Goal: Task Accomplishment & Management: Complete application form

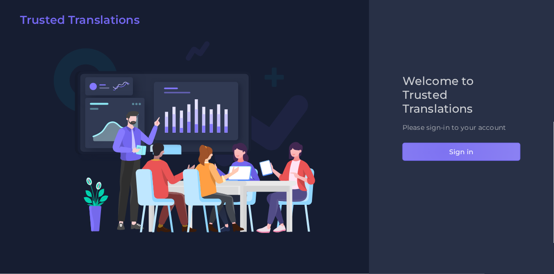
click at [444, 151] on button "Sign in" at bounding box center [462, 152] width 118 height 18
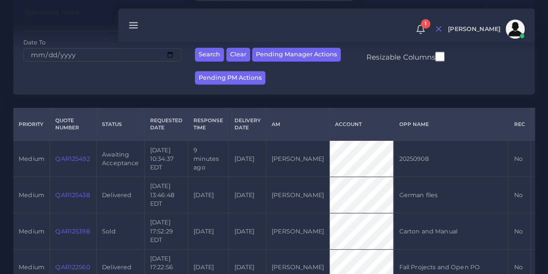
scroll to position [165, 0]
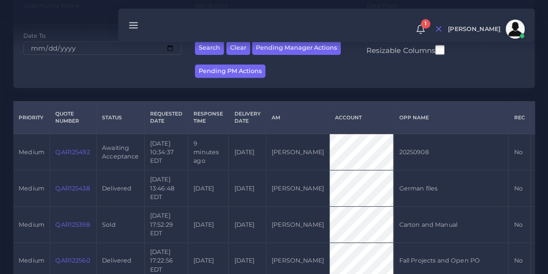
click at [56, 155] on link "QAR125492" at bounding box center [72, 151] width 34 height 7
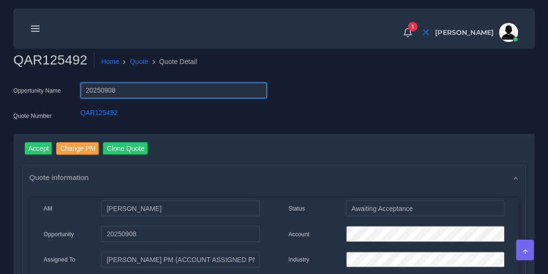
drag, startPoint x: 117, startPoint y: 91, endPoint x: 79, endPoint y: 93, distance: 38.2
click at [79, 93] on div "20250908" at bounding box center [173, 91] width 201 height 19
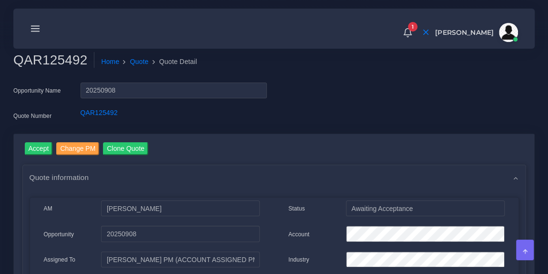
click at [33, 30] on icon at bounding box center [35, 28] width 10 height 10
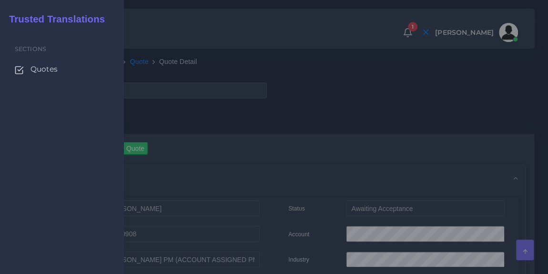
click at [44, 70] on span "Quotes" at bounding box center [44, 69] width 27 height 10
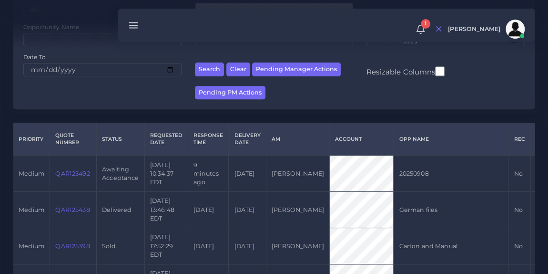
scroll to position [146, 0]
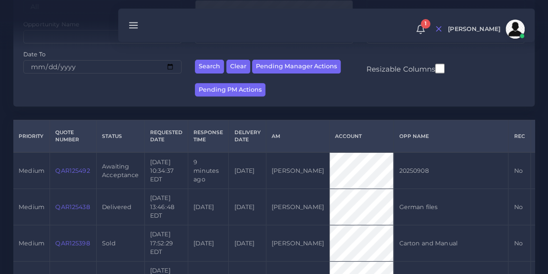
click at [67, 173] on link "QAR125492" at bounding box center [72, 170] width 34 height 7
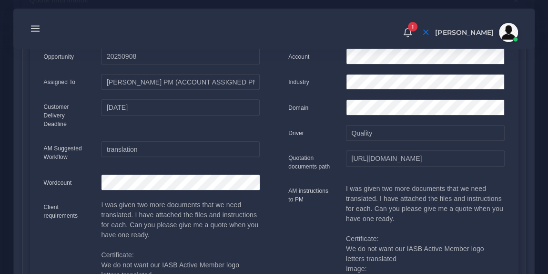
scroll to position [177, 0]
click at [362, 160] on input "https://workdrive.zoho.com/fgoh3e43b1a1fe2124b65bedd7c3c51a0e040/teams/fgoh3e43…" at bounding box center [425, 158] width 159 height 16
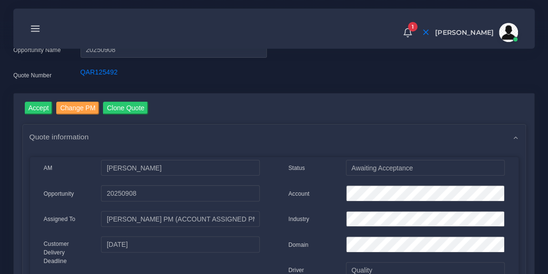
scroll to position [40, 0]
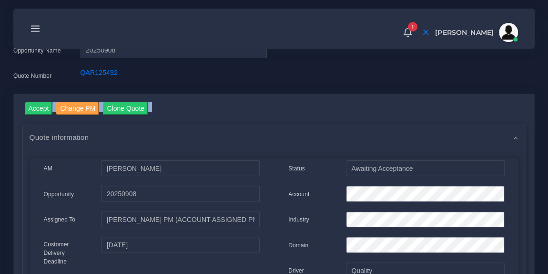
drag, startPoint x: 242, startPoint y: 114, endPoint x: 33, endPoint y: 112, distance: 208.8
click at [33, 112] on div "Accept Change PM Clone Quote" at bounding box center [279, 109] width 509 height 15
click at [33, 112] on input "Accept" at bounding box center [39, 108] width 28 height 13
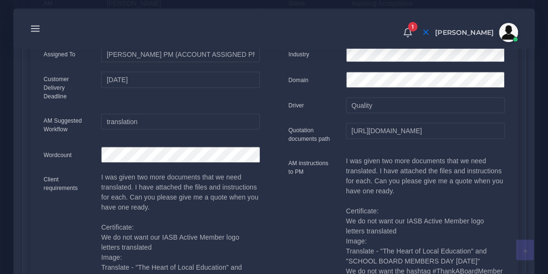
scroll to position [330, 0]
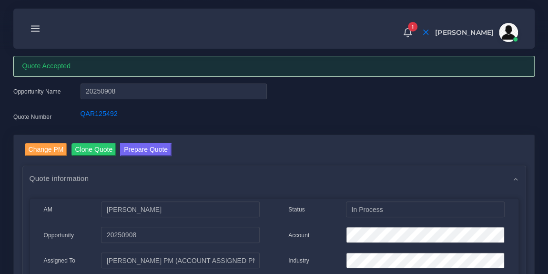
scroll to position [20, 0]
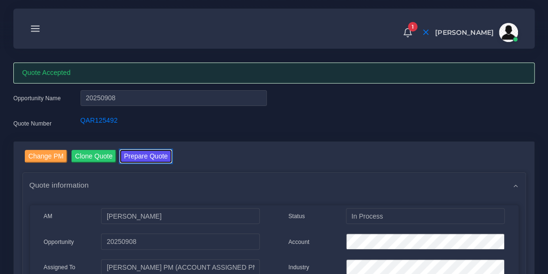
click at [153, 156] on button "Prepare Quote" at bounding box center [145, 156] width 51 height 13
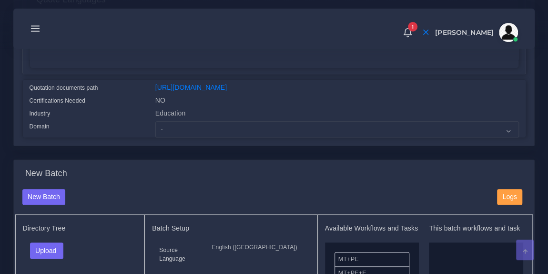
scroll to position [273, 0]
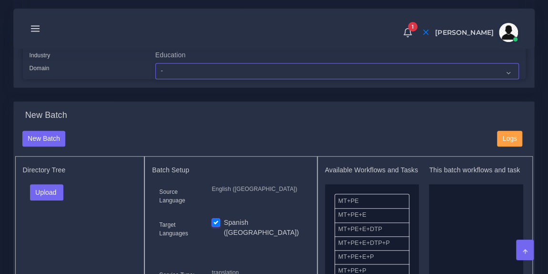
click at [236, 79] on select "- Advertising and Media Agriculture, Forestry and Fishing Architecture, Buildin…" at bounding box center [337, 71] width 364 height 16
select select "Education"
click at [155, 69] on select "- Advertising and Media Agriculture, Forestry and Fishing Architecture, Buildin…" at bounding box center [337, 71] width 364 height 16
click at [51, 196] on button "Upload" at bounding box center [47, 192] width 34 height 16
click at [53, 234] on label "Files" at bounding box center [64, 228] width 66 height 12
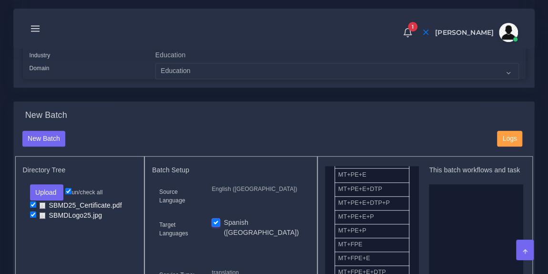
scroll to position [41, 0]
drag, startPoint x: 386, startPoint y: 254, endPoint x: 479, endPoint y: 231, distance: 95.7
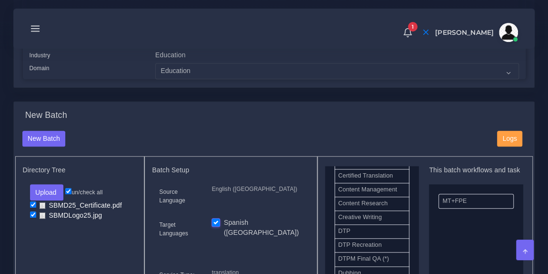
scroll to position [295, 0]
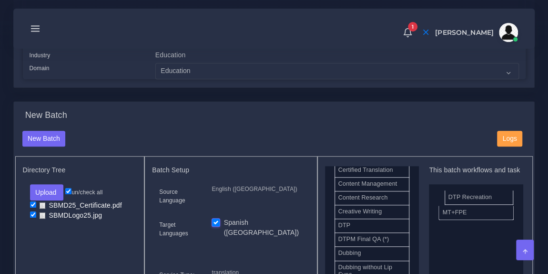
drag, startPoint x: 382, startPoint y: 245, endPoint x: 492, endPoint y: 200, distance: 119.2
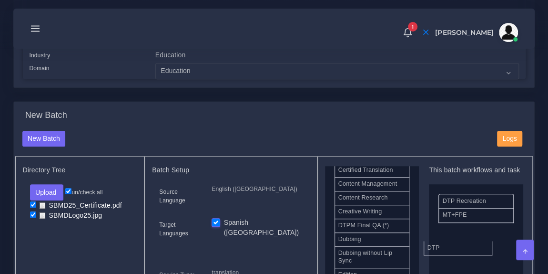
drag, startPoint x: 387, startPoint y: 235, endPoint x: 476, endPoint y: 254, distance: 91.2
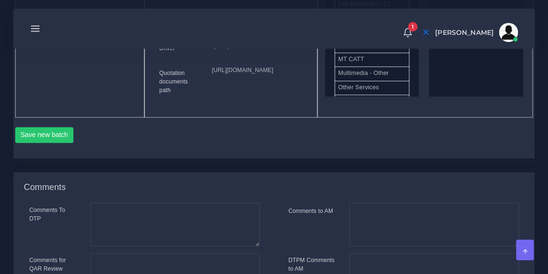
scroll to position [561, 0]
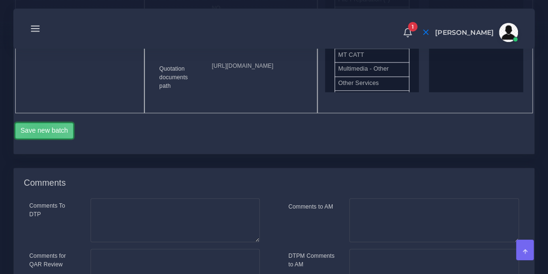
click at [39, 139] on button "Save new batch" at bounding box center [44, 130] width 59 height 16
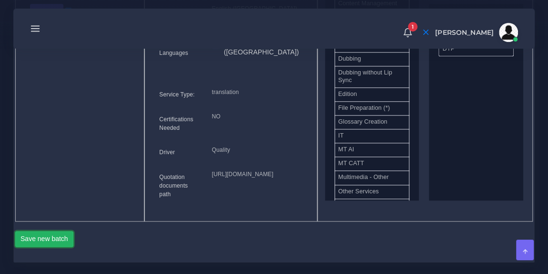
scroll to position [451, 0]
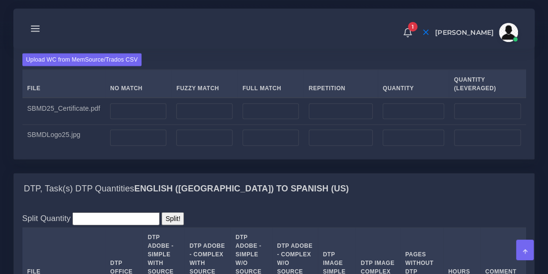
scroll to position [915, 0]
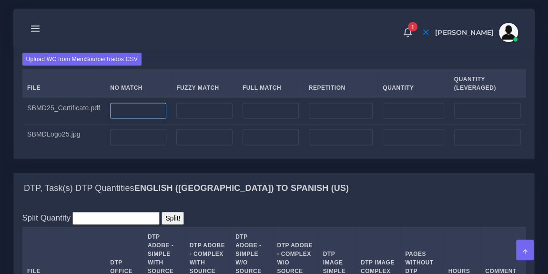
click at [136, 119] on input "number" at bounding box center [138, 111] width 56 height 16
type input "41"
click at [128, 145] on input "number" at bounding box center [138, 137] width 56 height 16
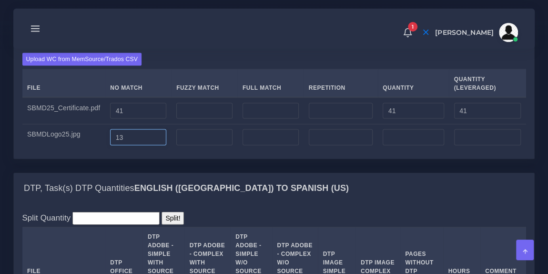
type input "13"
type input "12"
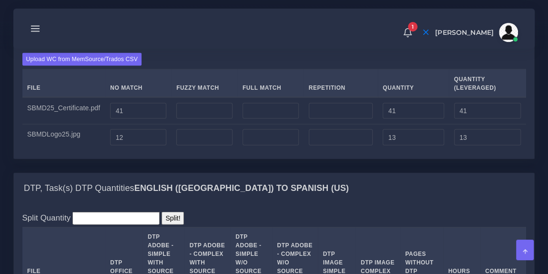
type input "12"
click at [265, 96] on div "Upload WC from MemSource/Trados CSV File No Match Fuzzy Match Full Match Repeti…" at bounding box center [274, 101] width 521 height 114
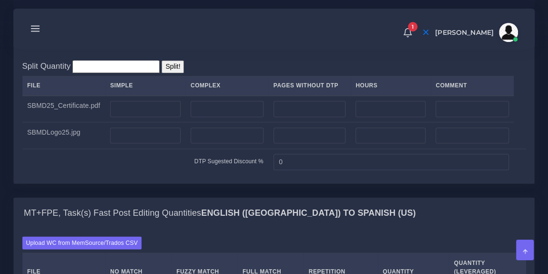
scroll to position [733, 0]
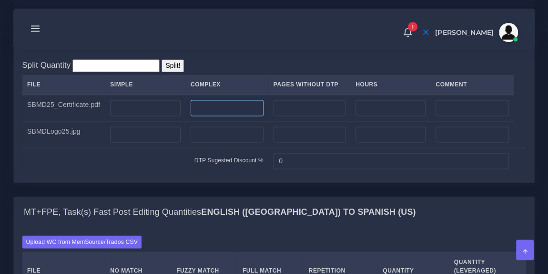
click at [214, 116] on input "number" at bounding box center [227, 108] width 73 height 16
type input "1"
click at [208, 143] on input "number" at bounding box center [227, 134] width 73 height 16
type input "1"
click at [147, 174] on td "DTP Sugested Discount %" at bounding box center [145, 160] width 246 height 26
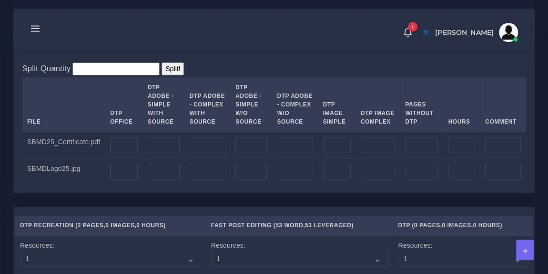
scroll to position [1064, 0]
click at [333, 153] on input "number" at bounding box center [337, 144] width 28 height 16
type input "1"
click at [332, 179] on input "number" at bounding box center [337, 171] width 28 height 16
type input "1"
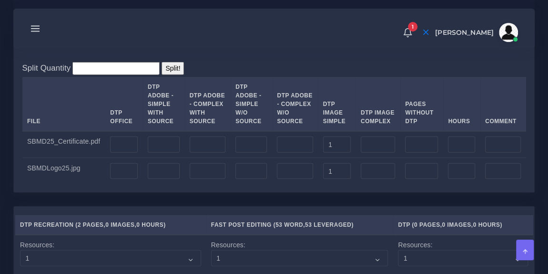
click at [310, 192] on div "Split Quantity Split! File DTP Office DTP Adobe - Simple With Source DTP Adobe …" at bounding box center [274, 122] width 521 height 139
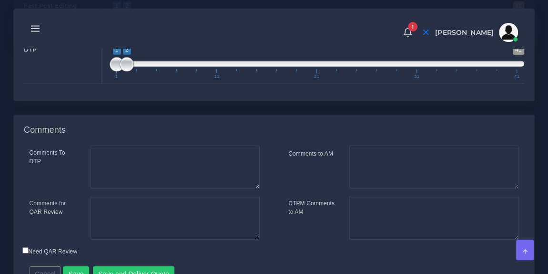
scroll to position [1473, 0]
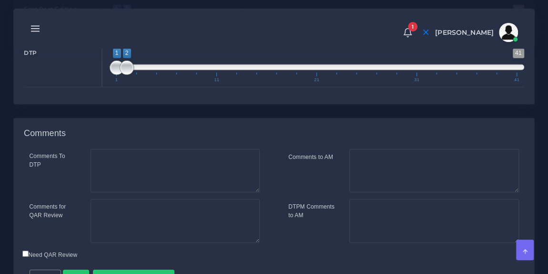
type input "1;1"
drag, startPoint x: 124, startPoint y: 105, endPoint x: 117, endPoint y: 105, distance: 7.2
click at [117, 75] on span at bounding box center [117, 68] width 14 height 14
type input "1;1"
drag, startPoint x: 128, startPoint y: 65, endPoint x: 113, endPoint y: 65, distance: 14.8
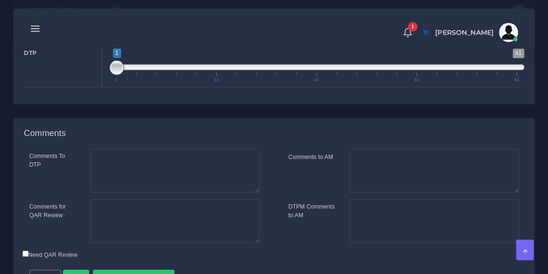
click at [113, 31] on span at bounding box center [117, 24] width 14 height 14
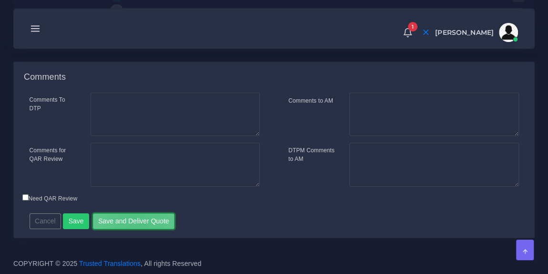
click at [134, 229] on button "Save and Deliver Quote" at bounding box center [134, 221] width 82 height 16
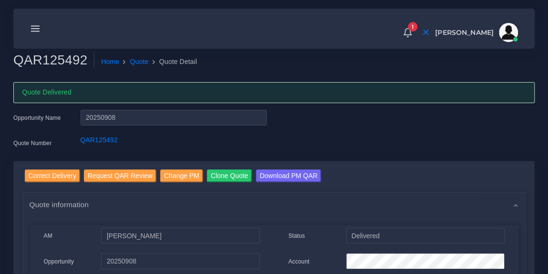
click at [36, 32] on icon at bounding box center [35, 28] width 10 height 10
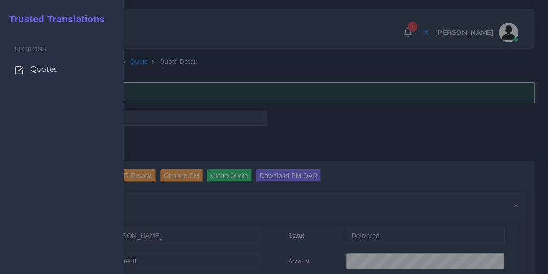
click at [43, 73] on span "Quotes" at bounding box center [44, 69] width 27 height 10
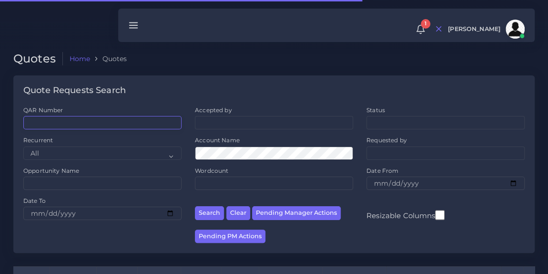
drag, startPoint x: 0, startPoint y: 0, endPoint x: 115, endPoint y: 122, distance: 167.6
click at [115, 122] on input "QAR Number" at bounding box center [102, 122] width 158 height 13
paste input "QAR122560"
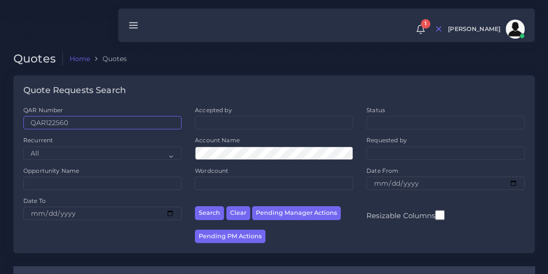
type input "QAR122560"
click at [195, 206] on button "Search" at bounding box center [209, 213] width 29 height 14
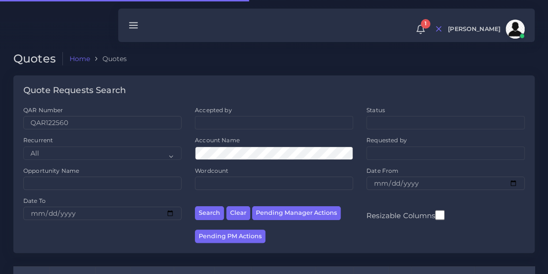
scroll to position [121, 0]
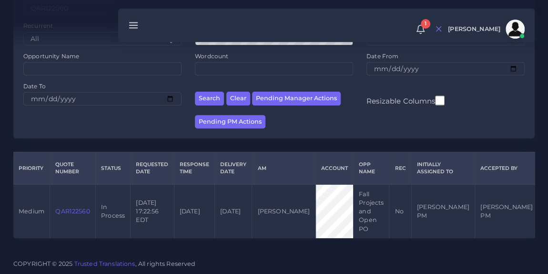
click at [70, 207] on link "QAR122560" at bounding box center [72, 210] width 34 height 7
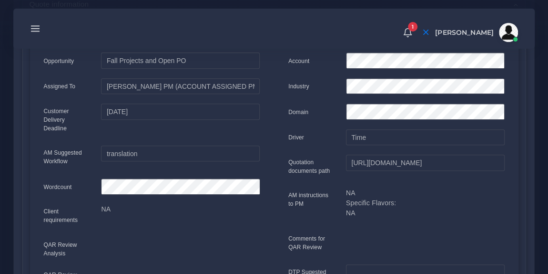
scroll to position [174, 0]
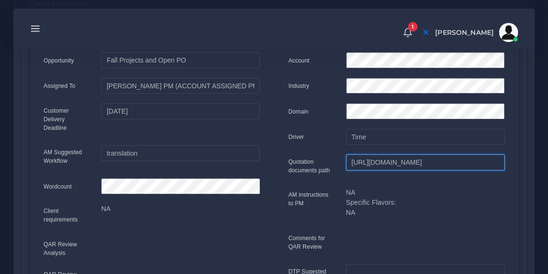
click at [390, 165] on input "[URL][DOMAIN_NAME]" at bounding box center [425, 162] width 159 height 16
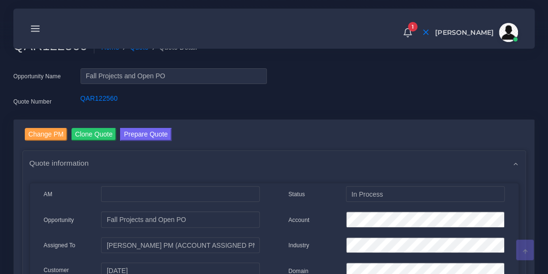
scroll to position [0, 0]
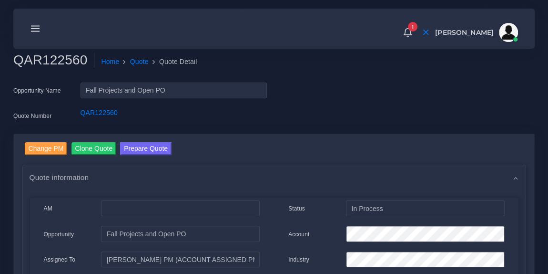
click at [143, 147] on button "Prepare Quote" at bounding box center [145, 148] width 51 height 13
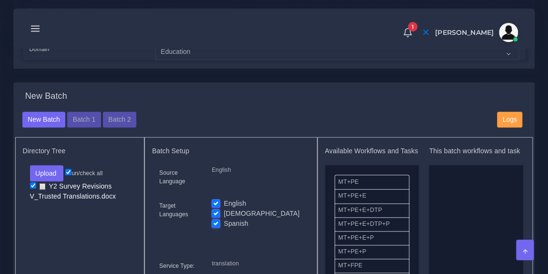
scroll to position [316, 0]
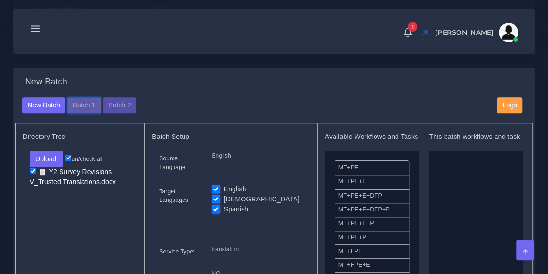
click at [83, 112] on button "Batch 1" at bounding box center [83, 105] width 33 height 16
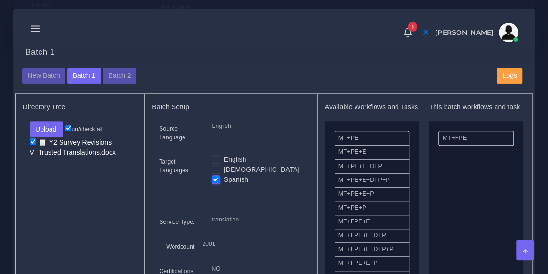
scroll to position [345, 0]
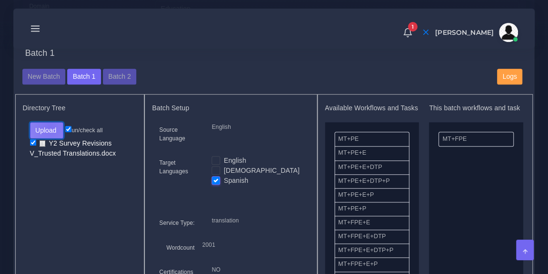
click at [50, 131] on button "Upload" at bounding box center [47, 130] width 34 height 16
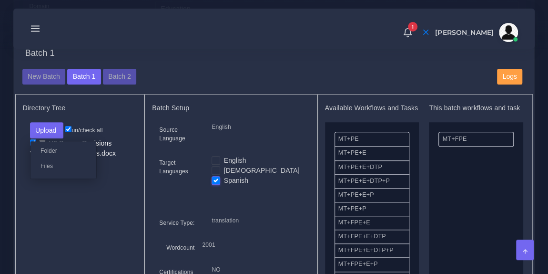
click at [52, 169] on label "Files" at bounding box center [64, 166] width 66 height 12
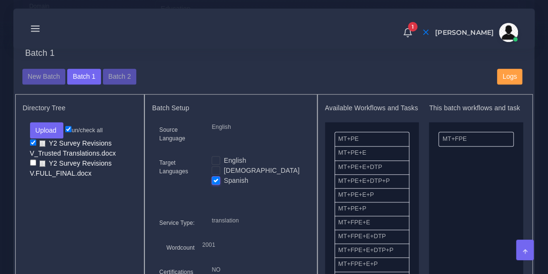
click at [35, 145] on input "checkbox" at bounding box center [33, 142] width 6 height 6
checkbox input "false"
click at [34, 165] on input "checkbox" at bounding box center [33, 162] width 6 height 6
checkbox input "true"
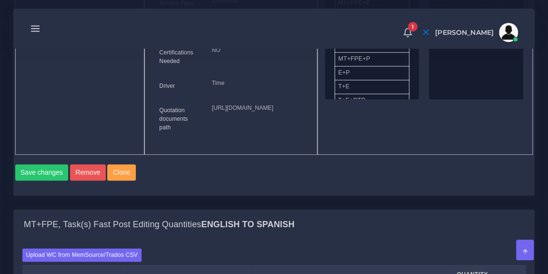
scroll to position [567, 0]
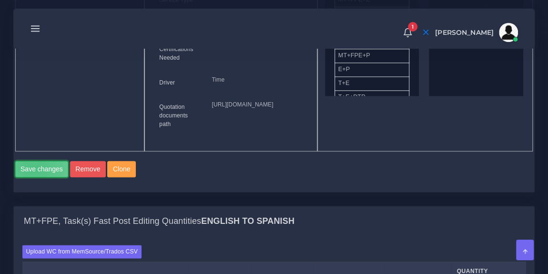
click at [34, 177] on button "Save changes" at bounding box center [41, 169] width 53 height 16
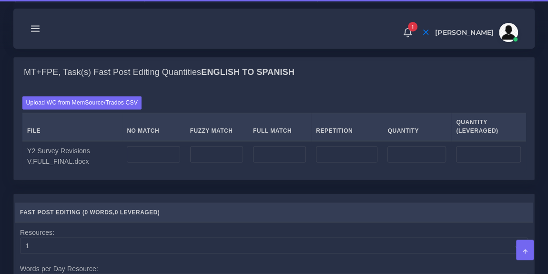
scroll to position [745, 0]
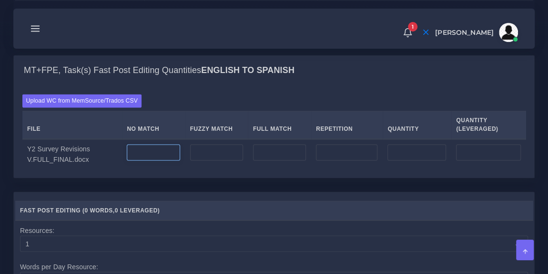
click at [147, 160] on input "number" at bounding box center [153, 152] width 53 height 16
type input "986"
click at [355, 160] on input "number" at bounding box center [346, 152] width 61 height 16
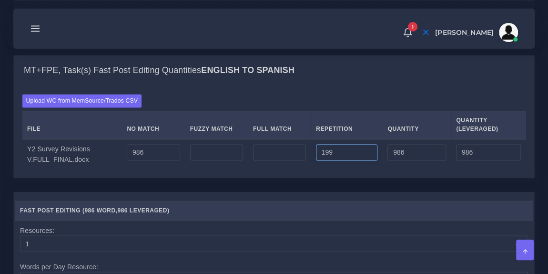
type input "199"
type input "1185"
type input "1035"
click at [276, 160] on input "number" at bounding box center [279, 152] width 53 height 16
type input "244"
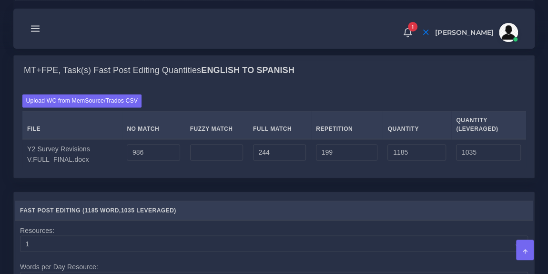
type input "1429"
type input "1096"
click at [208, 160] on input "number" at bounding box center [216, 152] width 53 height 16
type input "613"
type input "2042"
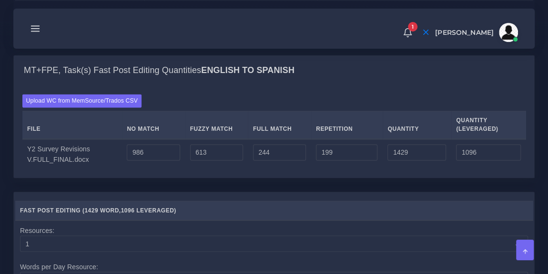
type input "1403"
click at [299, 136] on div "Upload WC from MemSource/Trados CSV File No Match Fuzzy Match Full Match Repeti…" at bounding box center [274, 132] width 521 height 92
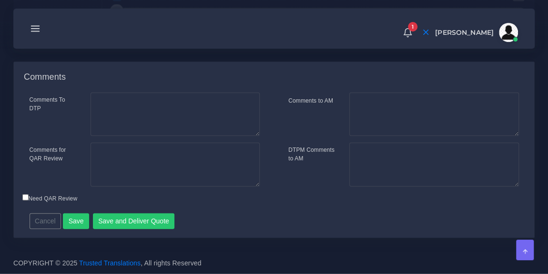
scroll to position [1149, 0]
click at [71, 220] on button "Save" at bounding box center [76, 221] width 26 height 16
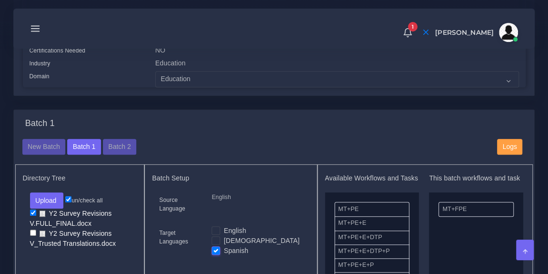
scroll to position [296, 0]
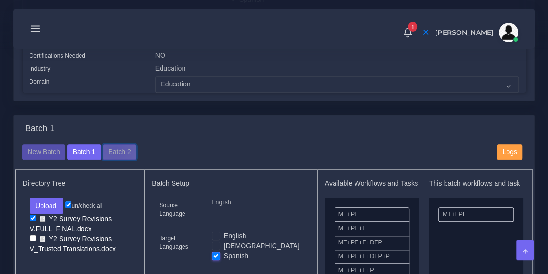
click at [112, 154] on button "Batch 2" at bounding box center [119, 152] width 33 height 16
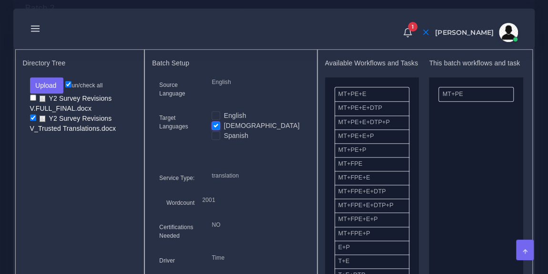
scroll to position [419, 0]
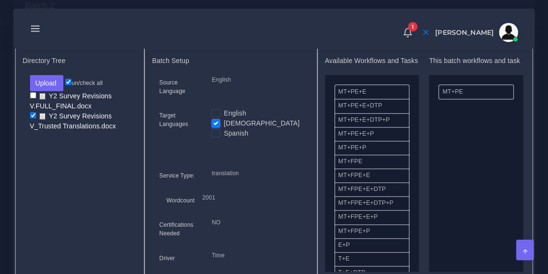
click at [32, 98] on input "checkbox" at bounding box center [33, 95] width 6 height 6
checkbox input "true"
click at [34, 118] on input "checkbox" at bounding box center [33, 115] width 6 height 6
checkbox input "false"
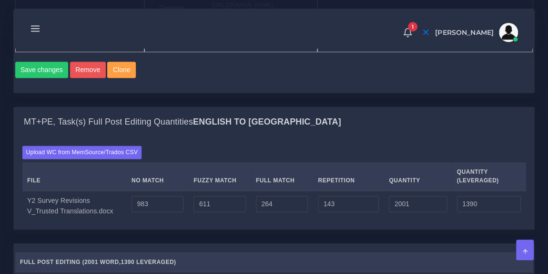
scroll to position [703, 0]
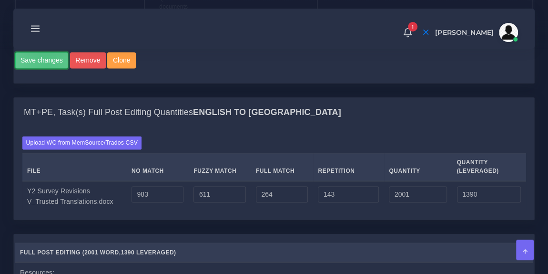
click at [47, 68] on button "Save changes" at bounding box center [41, 60] width 53 height 16
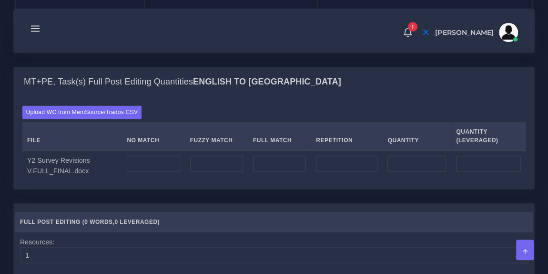
scroll to position [757, 0]
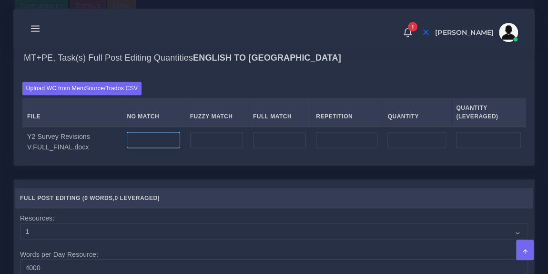
click at [159, 148] on input "number" at bounding box center [153, 140] width 53 height 16
type input "986"
click at [334, 148] on input "number" at bounding box center [346, 140] width 61 height 16
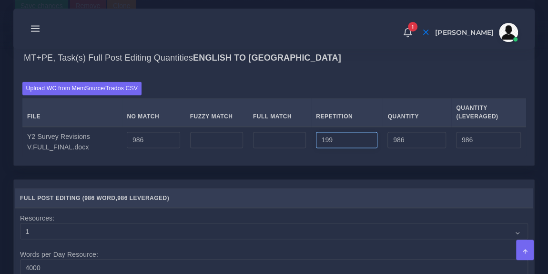
type input "199"
type input "1185"
type input "1035"
click at [295, 121] on div "Upload WC from MemSource/Trados CSV File No Match Fuzzy Match Full Match Repeti…" at bounding box center [274, 119] width 521 height 92
click at [275, 148] on input "number" at bounding box center [279, 140] width 53 height 16
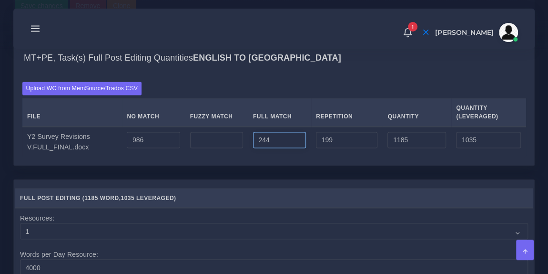
type input "244"
type input "1429"
type input "1096"
click at [224, 148] on input "number" at bounding box center [216, 140] width 53 height 16
type input "0"
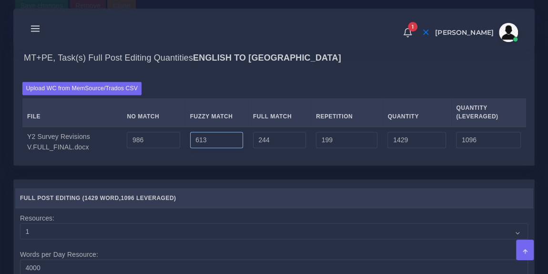
type input "613"
type input "2042"
type input "1403"
click at [297, 128] on div "Upload WC from MemSource/Trados CSV File No Match Fuzzy Match Full Match Repeti…" at bounding box center [274, 119] width 504 height 75
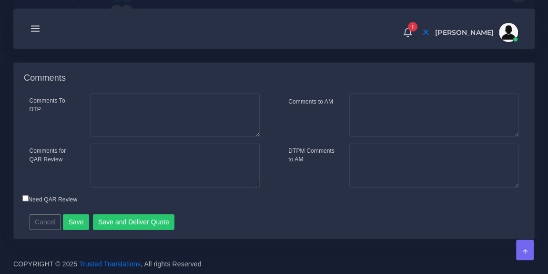
scroll to position [1149, 0]
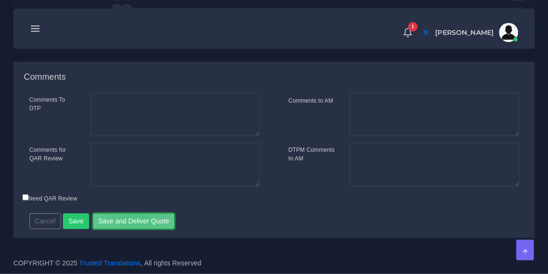
click at [131, 216] on button "Save and Deliver Quote" at bounding box center [134, 221] width 82 height 16
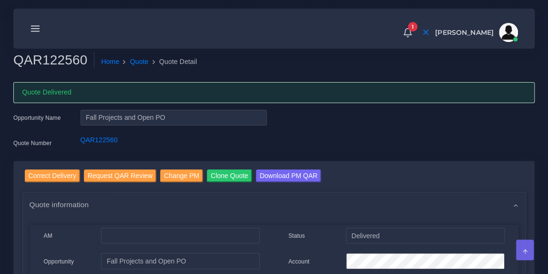
scroll to position [71, 0]
